Goal: Navigation & Orientation: Find specific page/section

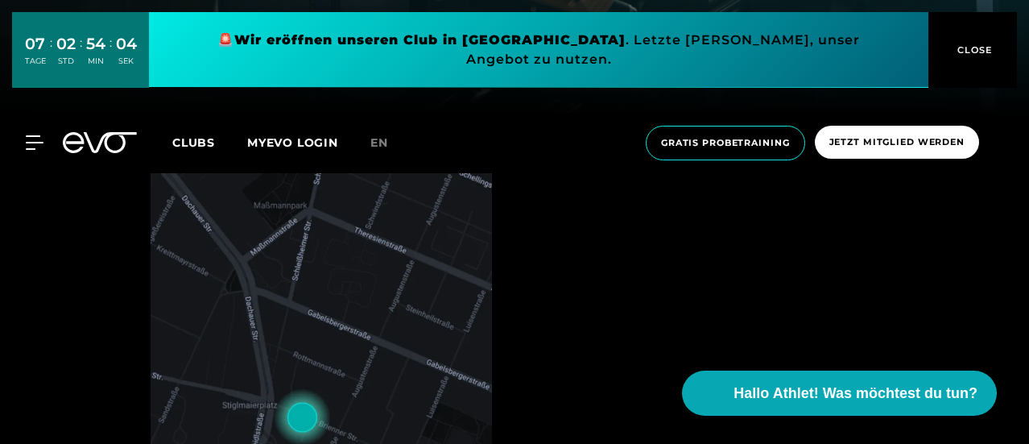
scroll to position [322, 0]
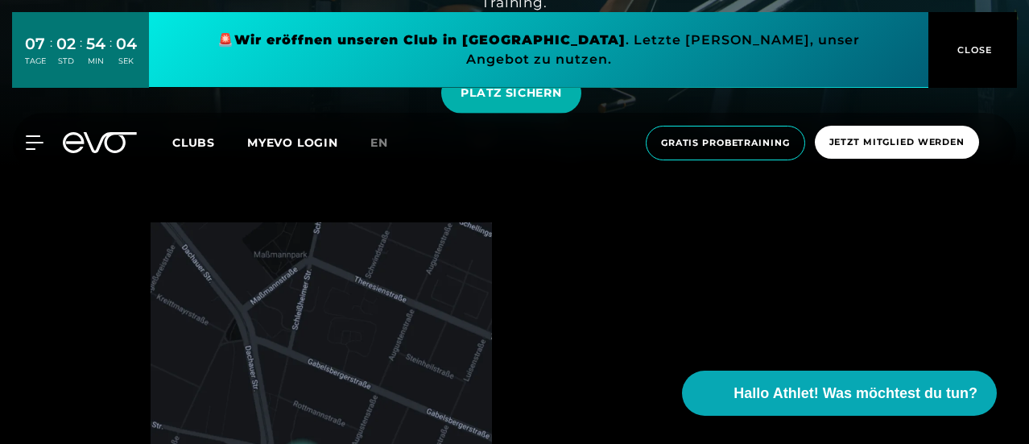
click at [105, 132] on icon at bounding box center [110, 142] width 53 height 21
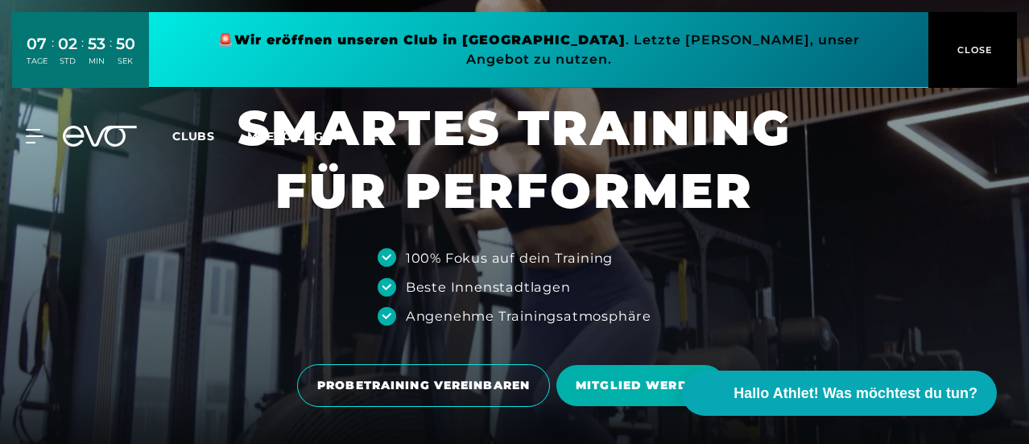
click at [973, 43] on span "CLOSE" at bounding box center [972, 50] width 39 height 14
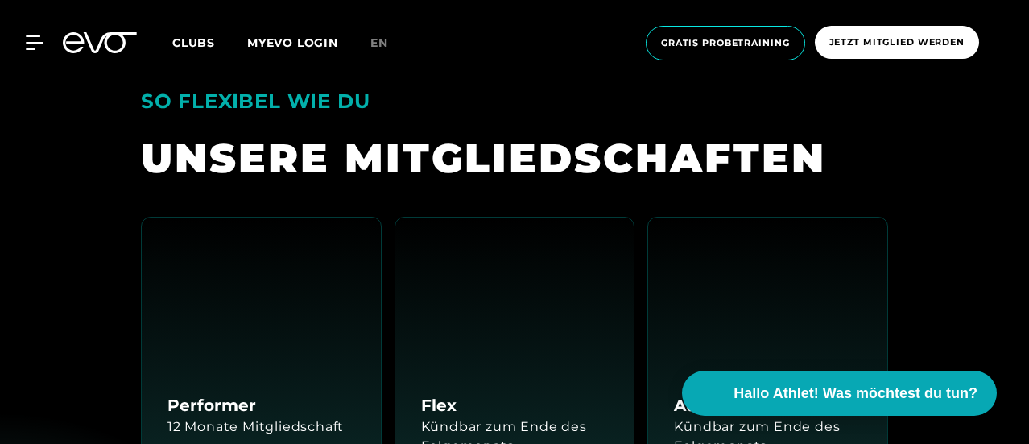
scroll to position [2898, 0]
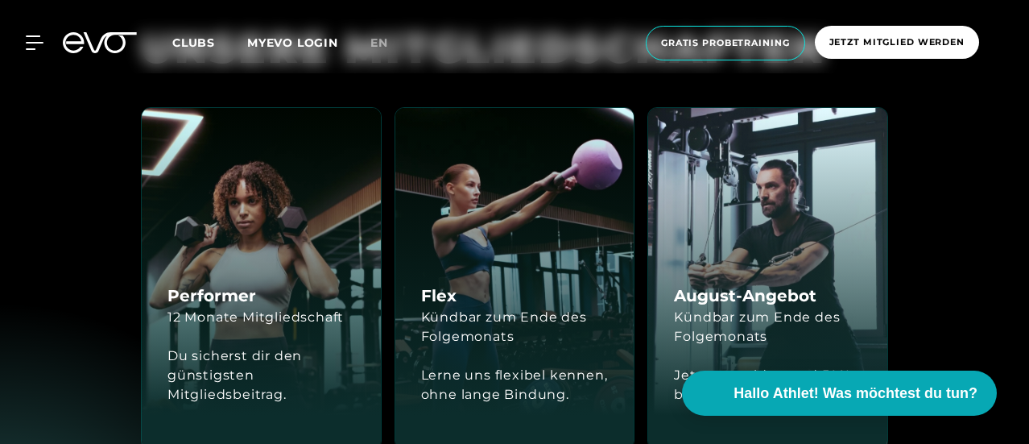
click at [215, 42] on span "Clubs" at bounding box center [193, 42] width 43 height 14
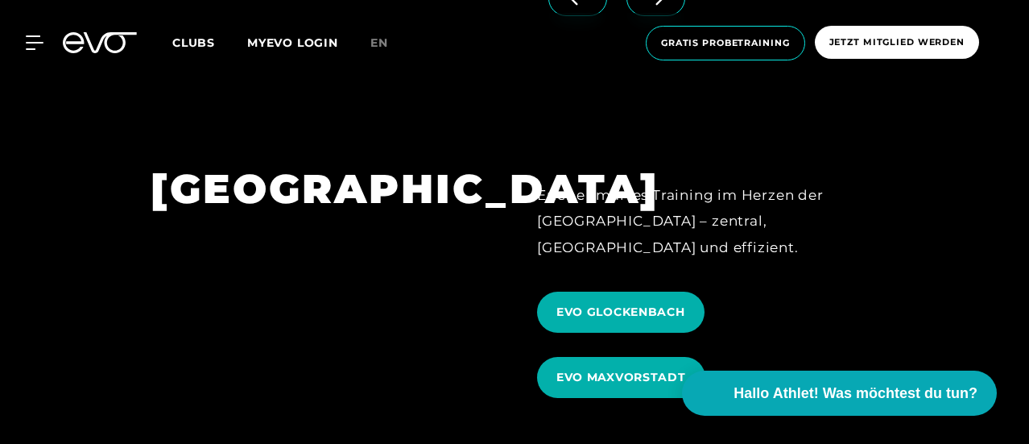
scroll to position [3783, 0]
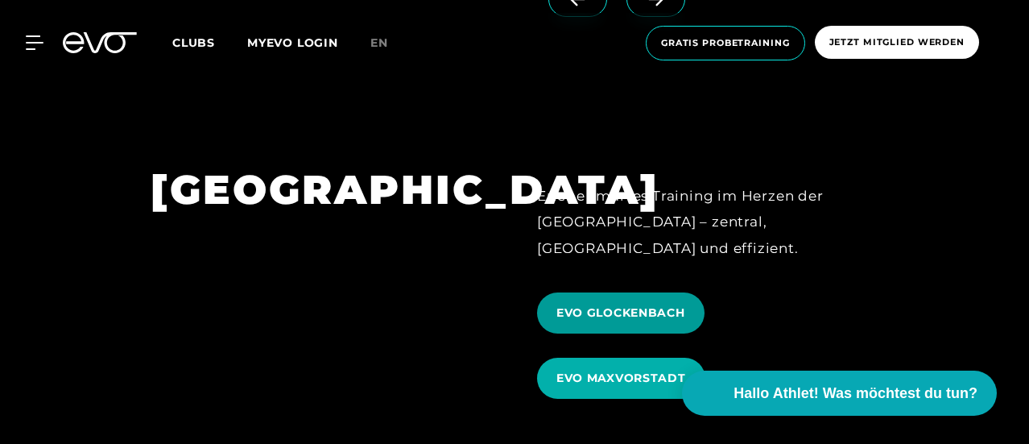
click at [630, 304] on span "EVO GLOCKENBACH" at bounding box center [620, 312] width 129 height 17
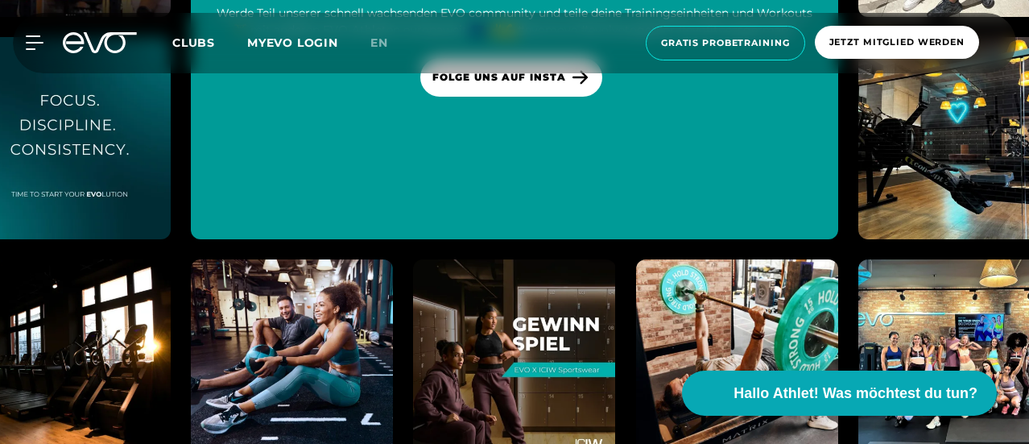
scroll to position [5795, 0]
